Goal: Check status: Check status

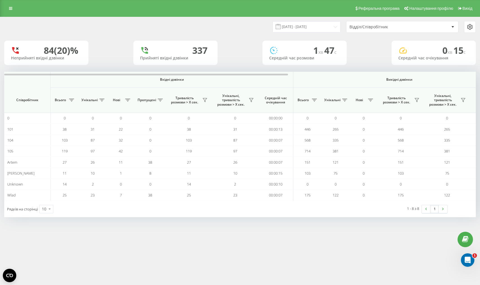
click at [363, 29] on div "Відділ/Співробітник" at bounding box center [382, 27] width 67 height 5
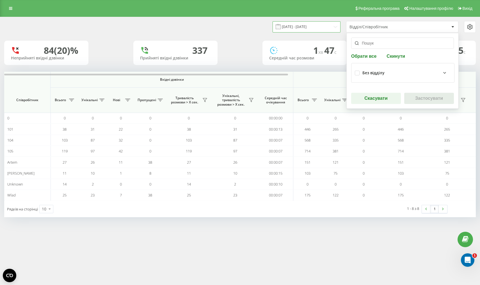
click at [329, 30] on input "[DATE] - [DATE]" at bounding box center [307, 26] width 68 height 11
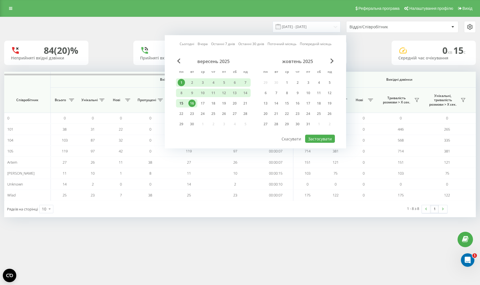
click at [182, 107] on div "15" at bounding box center [181, 103] width 7 height 7
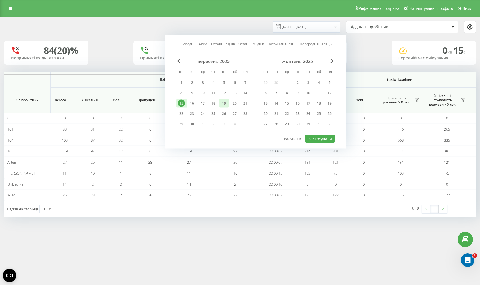
click at [224, 106] on div "19" at bounding box center [223, 103] width 7 height 7
click at [320, 141] on button "Застосувати" at bounding box center [320, 139] width 30 height 8
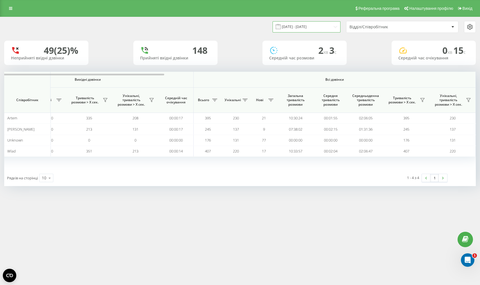
click at [317, 30] on input "[DATE] - [DATE]" at bounding box center [307, 26] width 68 height 11
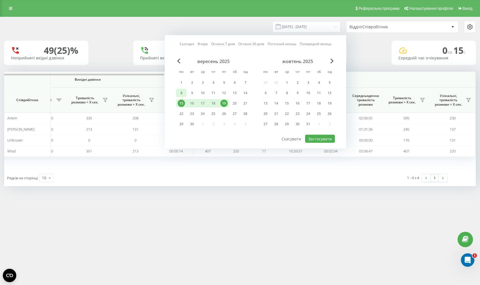
click at [181, 97] on div "8" at bounding box center [181, 93] width 7 height 7
click at [225, 97] on div "12" at bounding box center [223, 93] width 7 height 7
click at [315, 143] on button "Застосувати" at bounding box center [320, 139] width 30 height 8
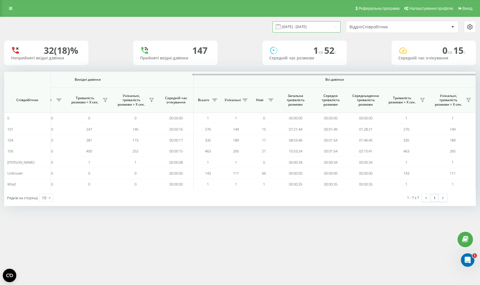
click at [298, 32] on input "[DATE] - [DATE]" at bounding box center [307, 26] width 68 height 11
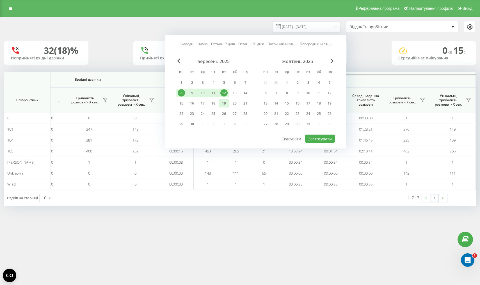
click at [225, 106] on div "19" at bounding box center [223, 103] width 7 height 7
click at [316, 143] on button "Застосувати" at bounding box center [320, 139] width 30 height 8
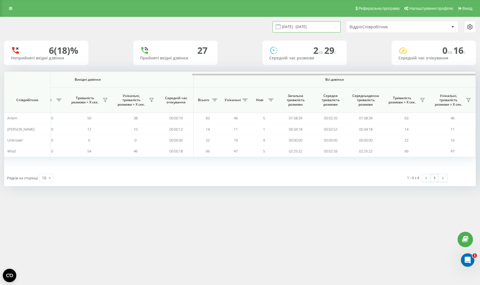
click at [302, 32] on input "[DATE] - [DATE]" at bounding box center [307, 26] width 68 height 11
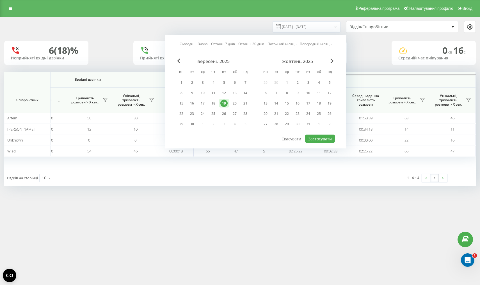
click at [231, 215] on div "Реферальна програма Налаштування профілю Вихід [DATE] - [DATE] Сьогодні Вчора О…" at bounding box center [240, 142] width 480 height 285
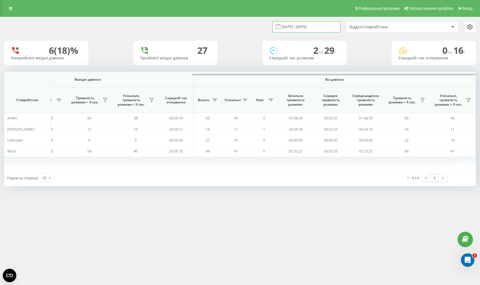
click at [316, 31] on input "[DATE] - [DATE]" at bounding box center [307, 26] width 68 height 11
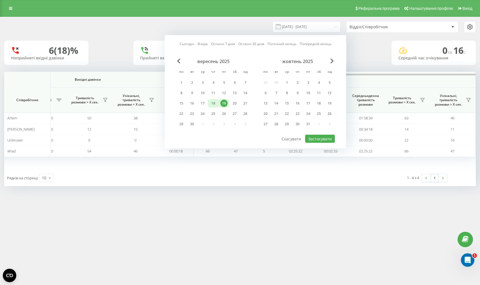
click at [212, 107] on div "18" at bounding box center [213, 103] width 7 height 7
click at [316, 143] on button "Застосувати" at bounding box center [320, 139] width 30 height 8
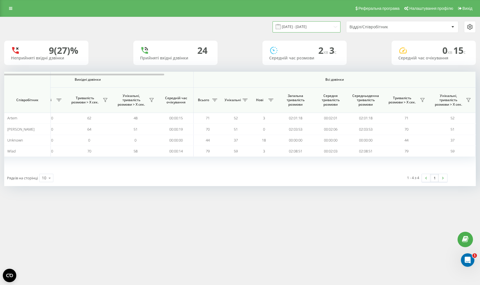
click at [295, 32] on input "[DATE] - [DATE]" at bounding box center [307, 26] width 68 height 11
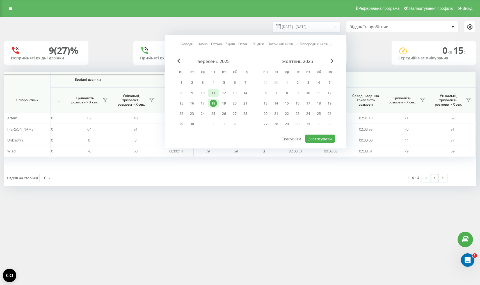
click at [215, 97] on div "11" at bounding box center [213, 93] width 7 height 7
click at [314, 143] on button "Застосувати" at bounding box center [320, 139] width 30 height 8
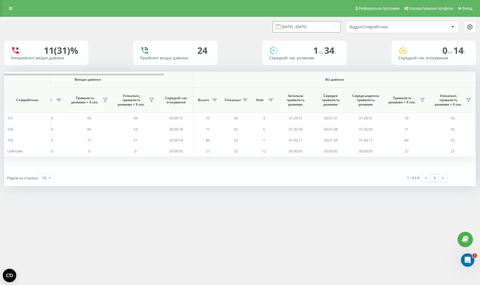
click at [303, 31] on input "[DATE] - [DATE]" at bounding box center [307, 26] width 68 height 11
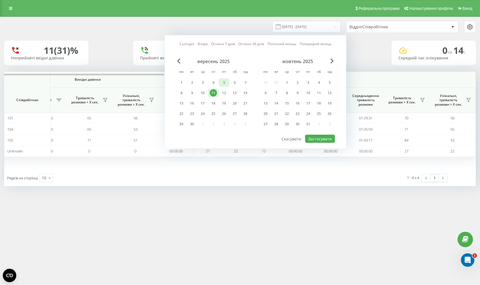
click at [224, 84] on div "5" at bounding box center [223, 82] width 7 height 7
click at [315, 141] on button "Застосувати" at bounding box center [320, 139] width 30 height 8
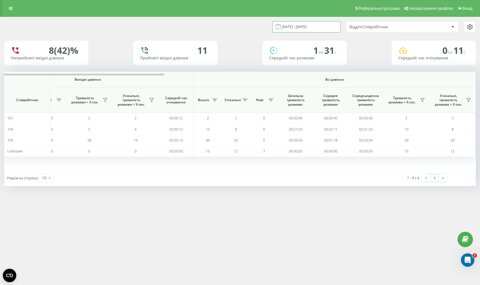
click at [313, 30] on input "[DATE] - [DATE]" at bounding box center [307, 26] width 68 height 11
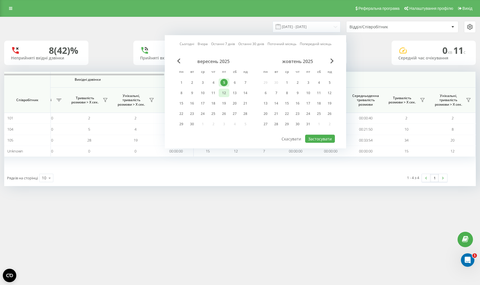
click at [222, 96] on div "12" at bounding box center [223, 93] width 7 height 7
click at [325, 143] on button "Застосувати" at bounding box center [320, 139] width 30 height 8
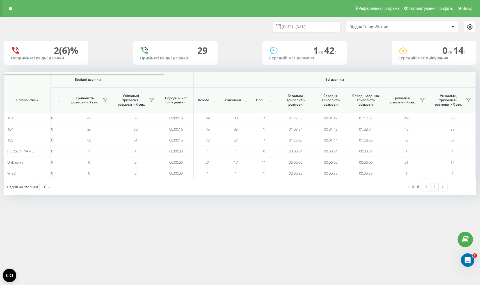
click at [292, 26] on div "[DATE] - [DATE] Відділ/Співробітник" at bounding box center [239, 27] width 479 height 20
click at [293, 30] on input "[DATE] - [DATE]" at bounding box center [307, 26] width 68 height 11
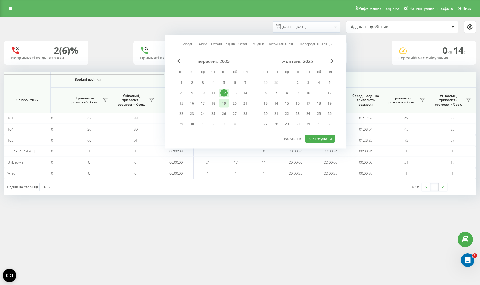
click at [225, 107] on div "19" at bounding box center [223, 103] width 7 height 7
click at [316, 142] on button "Застосувати" at bounding box center [320, 139] width 30 height 8
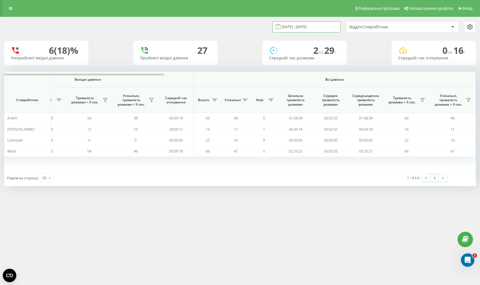
click at [296, 32] on input "[DATE] - [DATE]" at bounding box center [307, 26] width 68 height 11
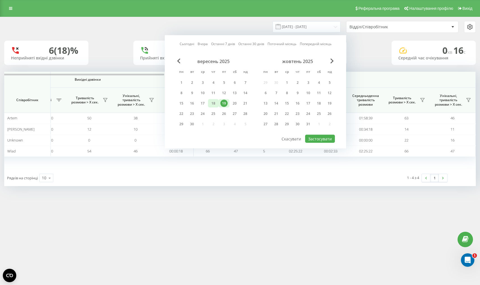
click at [216, 107] on div "18" at bounding box center [213, 103] width 7 height 7
click at [314, 142] on button "Застосувати" at bounding box center [320, 139] width 30 height 8
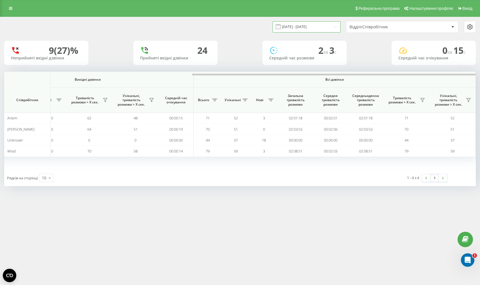
click at [302, 32] on input "[DATE] - [DATE]" at bounding box center [307, 26] width 68 height 11
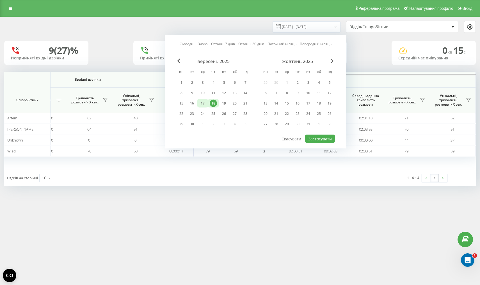
click at [200, 107] on div "17" at bounding box center [202, 103] width 7 height 7
click at [313, 143] on button "Застосувати" at bounding box center [320, 139] width 30 height 8
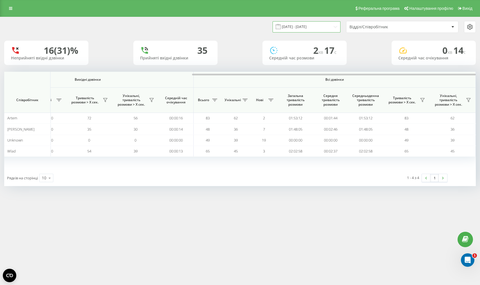
click at [323, 32] on input "[DATE] - [DATE]" at bounding box center [307, 26] width 68 height 11
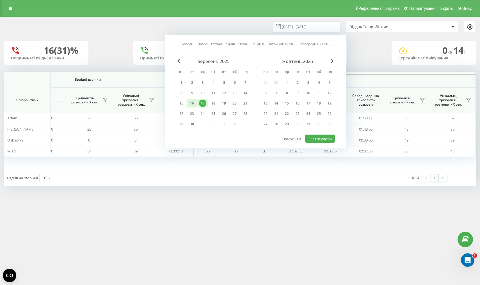
click at [195, 107] on div "16" at bounding box center [191, 103] width 7 height 7
click at [310, 142] on button "Застосувати" at bounding box center [320, 139] width 30 height 8
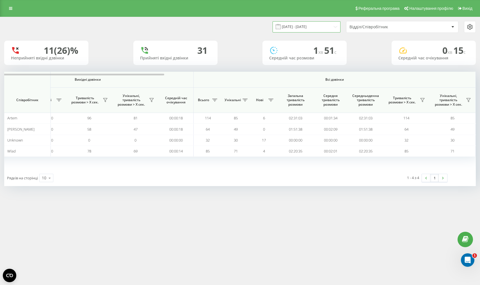
click at [304, 26] on input "[DATE] - [DATE]" at bounding box center [307, 26] width 68 height 11
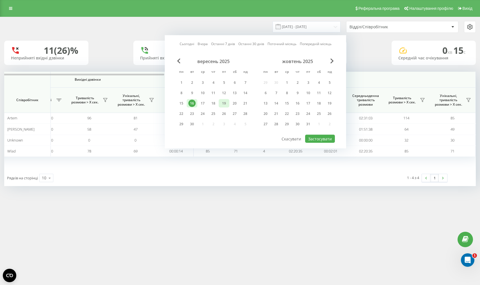
click at [223, 107] on div "19" at bounding box center [223, 103] width 7 height 7
click at [319, 143] on button "Застосувати" at bounding box center [320, 139] width 30 height 8
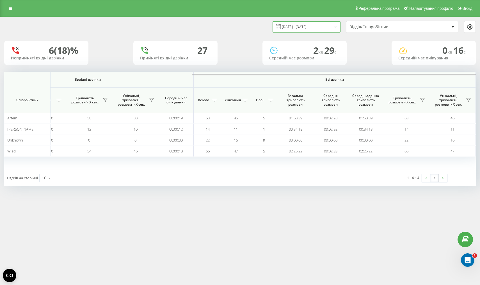
click at [318, 32] on input "[DATE] - [DATE]" at bounding box center [307, 26] width 68 height 11
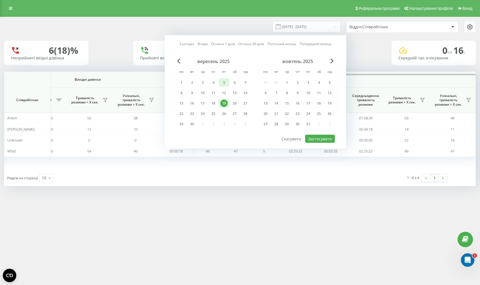
click at [225, 86] on div "5" at bounding box center [223, 82] width 7 height 7
click at [320, 143] on button "Застосувати" at bounding box center [320, 139] width 30 height 8
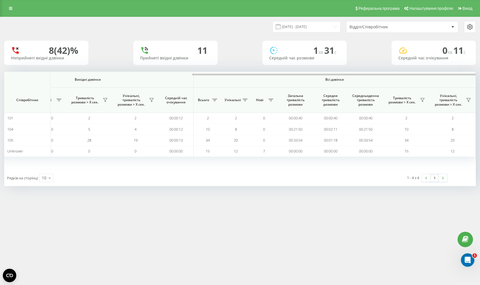
click at [307, 37] on div "[DATE] - [DATE] Відділ/Співробітник" at bounding box center [239, 27] width 479 height 20
click at [311, 32] on input "[DATE] - [DATE]" at bounding box center [307, 26] width 68 height 11
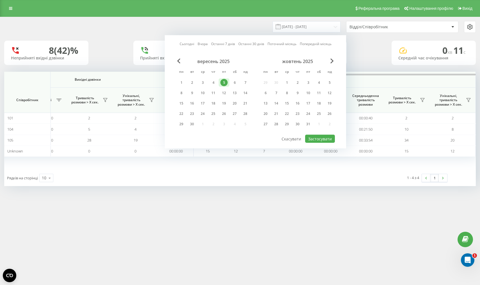
click at [178, 69] on div "вересень 2025 пн вт ср чт пт сб нд 1 2 3 4 5 6 7 8 9 10 11 12 13 14 15 16 17 18…" at bounding box center [213, 95] width 75 height 72
click at [179, 64] on span "Previous Month" at bounding box center [178, 61] width 3 height 5
click at [222, 128] on div "29" at bounding box center [223, 124] width 7 height 7
click at [320, 143] on button "Застосувати" at bounding box center [320, 139] width 30 height 8
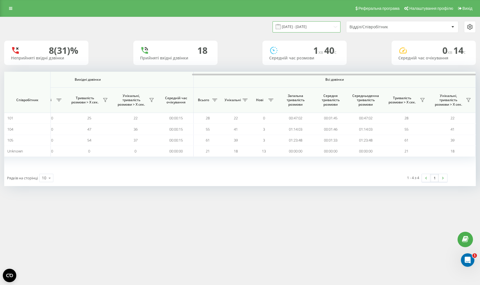
click at [297, 32] on input "[DATE] - [DATE]" at bounding box center [307, 26] width 68 height 11
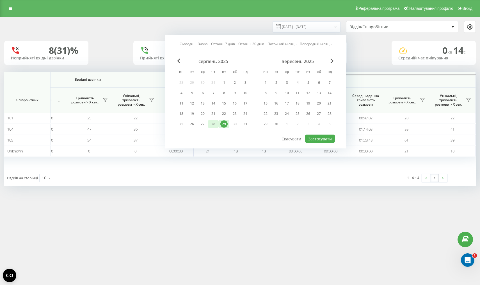
click at [216, 128] on div "28" at bounding box center [213, 124] width 7 height 7
click at [318, 142] on button "Застосувати" at bounding box center [320, 139] width 30 height 8
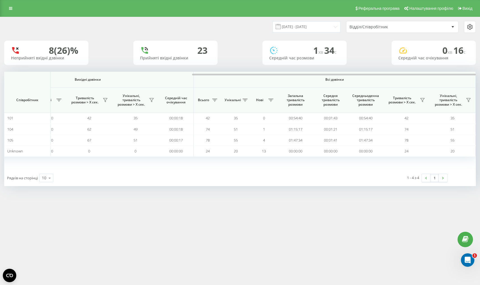
click at [300, 25] on div "[DATE] - [DATE] Відділ/Співробітник" at bounding box center [239, 27] width 479 height 20
click at [298, 28] on input "[DATE] - [DATE]" at bounding box center [307, 26] width 68 height 11
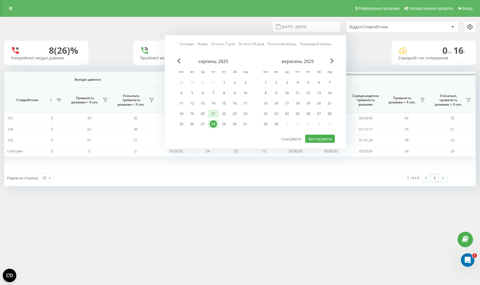
click at [213, 118] on div "21" at bounding box center [213, 113] width 7 height 7
click at [314, 143] on button "Застосувати" at bounding box center [320, 139] width 30 height 8
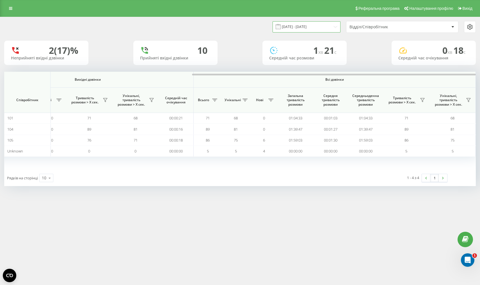
click at [300, 32] on input "[DATE] - [DATE]" at bounding box center [307, 26] width 68 height 11
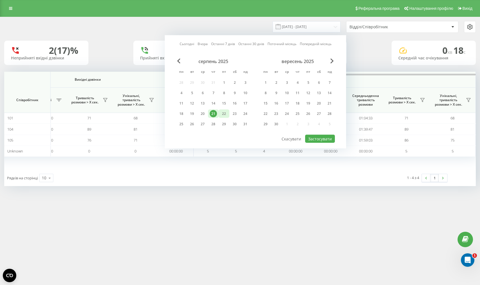
click at [223, 118] on div "22" at bounding box center [223, 113] width 7 height 7
click at [313, 143] on button "Застосувати" at bounding box center [320, 139] width 30 height 8
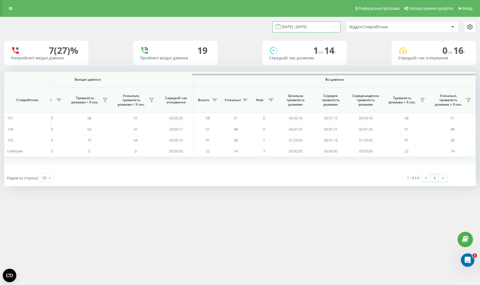
click at [299, 32] on input "[DATE] - [DATE]" at bounding box center [307, 26] width 68 height 11
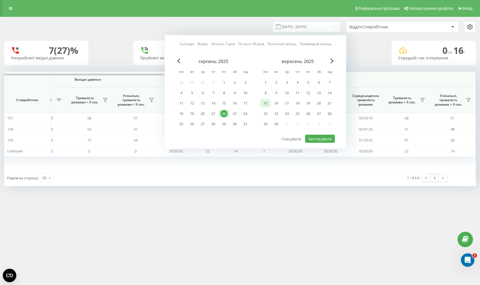
click at [264, 107] on div "15" at bounding box center [265, 103] width 7 height 7
click at [314, 140] on button "Застосувати" at bounding box center [320, 139] width 30 height 8
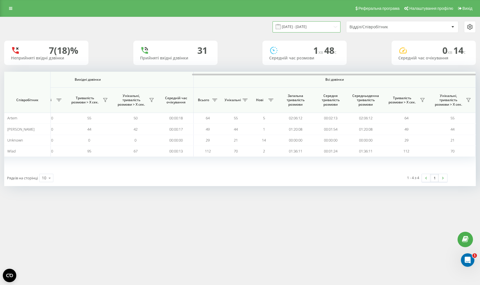
click at [294, 30] on input "[DATE] - [DATE]" at bounding box center [307, 26] width 68 height 11
click at [294, 250] on div "Реферальна програма Налаштування профілю Вихід [DATE] - [DATE] Відділ/Співробіт…" at bounding box center [240, 142] width 480 height 285
click at [305, 32] on input "[DATE] - [DATE]" at bounding box center [307, 26] width 68 height 11
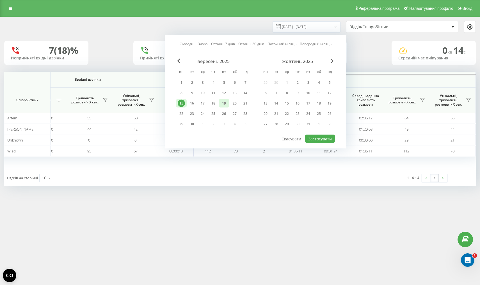
click at [223, 108] on div "19" at bounding box center [224, 103] width 11 height 8
click at [312, 141] on button "Застосувати" at bounding box center [320, 139] width 30 height 8
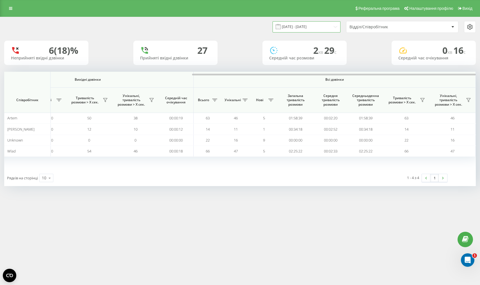
click at [326, 25] on input "[DATE] - [DATE]" at bounding box center [307, 26] width 68 height 11
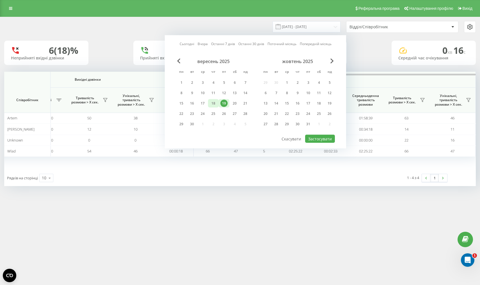
click at [212, 101] on div "18" at bounding box center [213, 103] width 7 height 7
click at [324, 138] on button "Застосувати" at bounding box center [320, 139] width 30 height 8
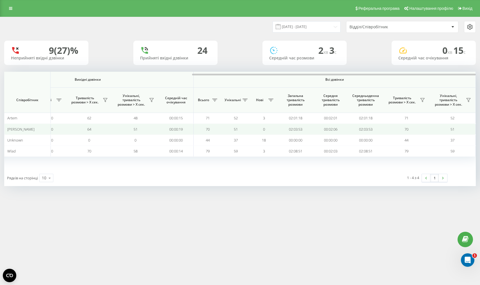
click at [19, 130] on span "[PERSON_NAME]" at bounding box center [20, 129] width 27 height 5
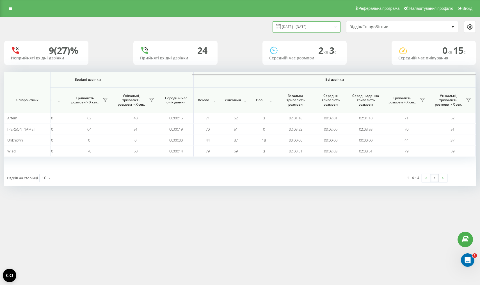
click at [299, 28] on input "[DATE] - [DATE]" at bounding box center [307, 26] width 68 height 11
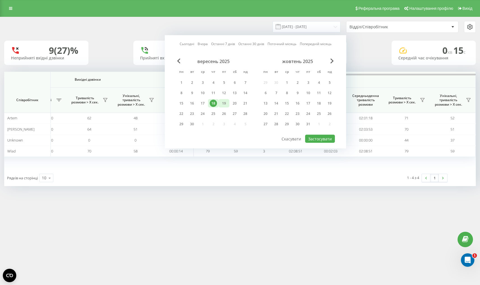
click at [223, 102] on div "19" at bounding box center [223, 103] width 7 height 7
click at [319, 137] on button "Застосувати" at bounding box center [320, 139] width 30 height 8
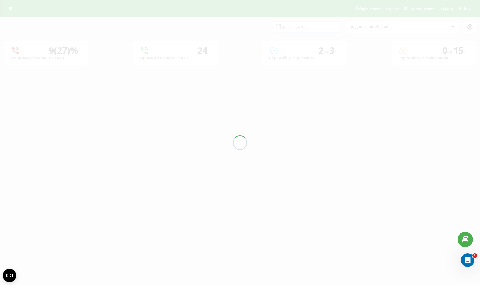
type input "[DATE] - [DATE]"
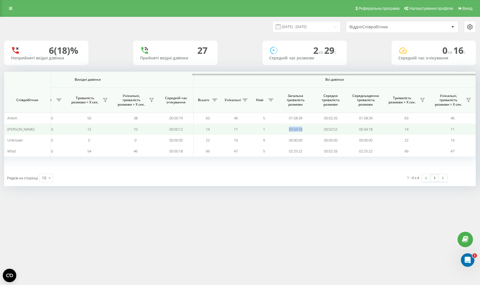
drag, startPoint x: 303, startPoint y: 130, endPoint x: 281, endPoint y: 130, distance: 21.6
click at [281, 130] on td "00:34:18" at bounding box center [295, 129] width 35 height 11
click at [268, 131] on td "1" at bounding box center [264, 129] width 28 height 11
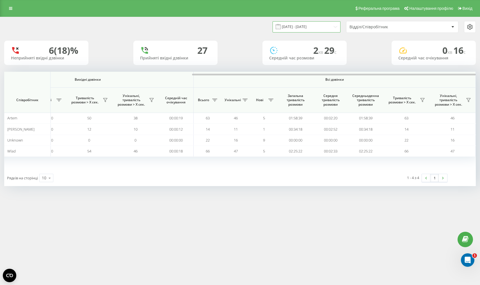
click at [309, 23] on input "[DATE] - [DATE]" at bounding box center [307, 26] width 68 height 11
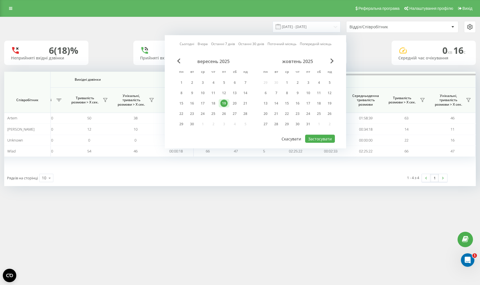
click at [299, 140] on button "Скасувати" at bounding box center [291, 139] width 26 height 8
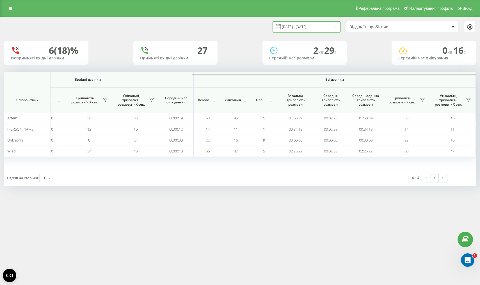
click at [298, 28] on input "[DATE] - [DATE]" at bounding box center [307, 26] width 68 height 11
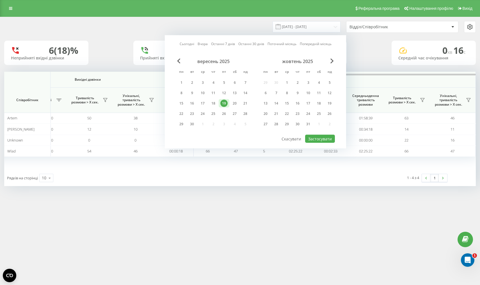
click at [227, 104] on div "19" at bounding box center [223, 103] width 7 height 7
click at [324, 140] on button "Застосувати" at bounding box center [320, 139] width 30 height 8
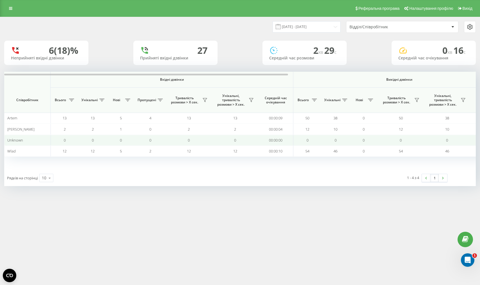
click at [276, 212] on div "Реферальна програма Налаштування профілю Вихід [DATE] - [DATE] Відділ/Співробіт…" at bounding box center [240, 142] width 480 height 285
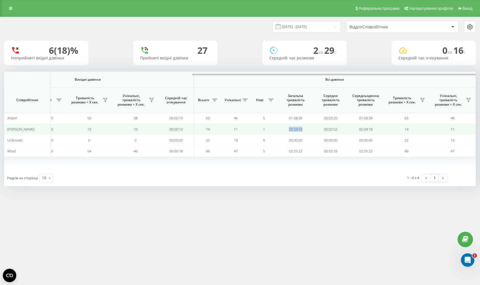
drag, startPoint x: 303, startPoint y: 131, endPoint x: 287, endPoint y: 130, distance: 16.6
click at [287, 130] on td "00:34:18" at bounding box center [295, 129] width 35 height 11
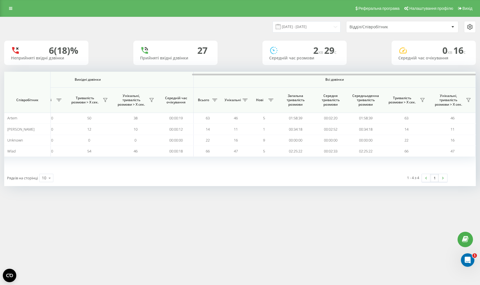
click at [256, 201] on div "Реферальна програма Налаштування профілю Вихід [DATE] - [DATE] Відділ/Співробіт…" at bounding box center [240, 142] width 480 height 285
